Goal: Register for event/course

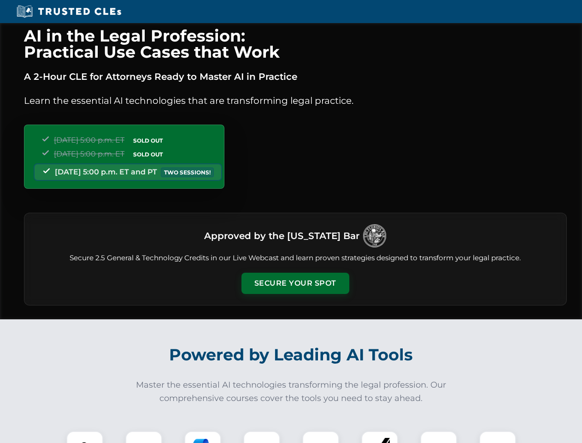
click at [295, 283] on button "Secure Your Spot" at bounding box center [296, 283] width 108 height 21
click at [85, 437] on img at bounding box center [84, 449] width 27 height 27
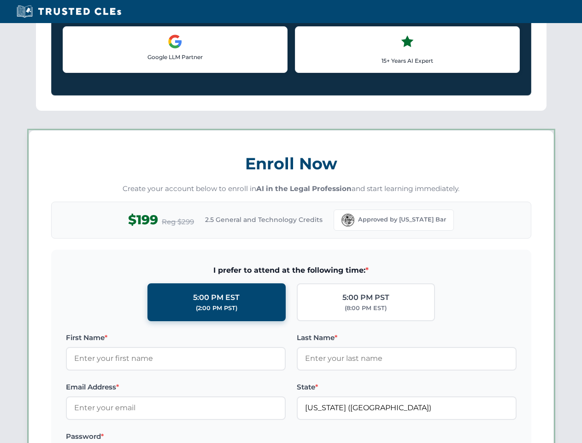
click at [203, 437] on label "Password *" at bounding box center [176, 436] width 220 height 11
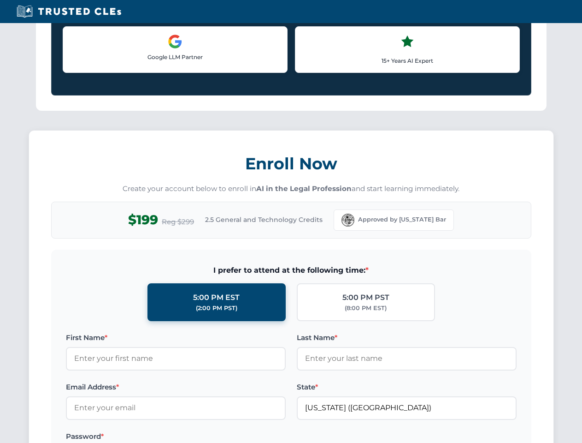
scroll to position [905, 0]
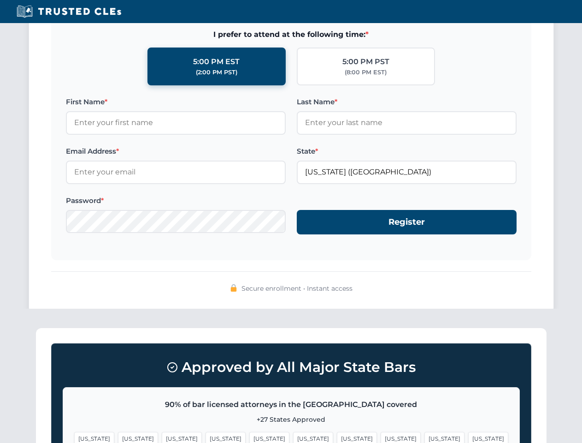
click at [425, 437] on span "[US_STATE]" at bounding box center [445, 438] width 40 height 13
